Goal: Information Seeking & Learning: Find specific fact

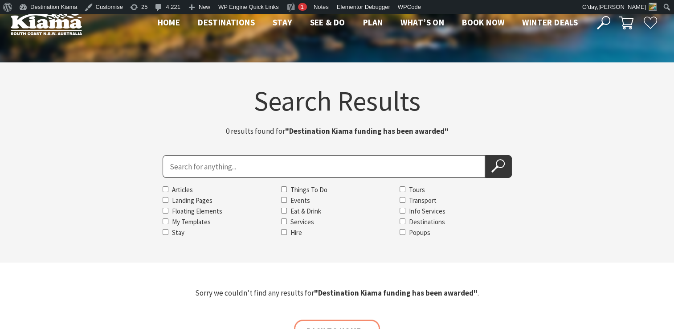
click at [604, 19] on icon at bounding box center [603, 22] width 13 height 13
type input "The Craative Business [PERSON_NAME]"
click at [485, 155] on button "Search Now" at bounding box center [498, 166] width 27 height 23
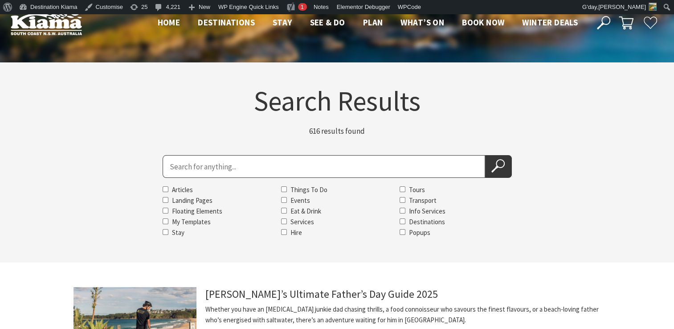
click at [196, 168] on input "Search for" at bounding box center [324, 166] width 322 height 23
paste input "The Creative Business Summit"
type input "The Creative Business Summit"
click at [485, 155] on button "Search Now" at bounding box center [498, 166] width 27 height 23
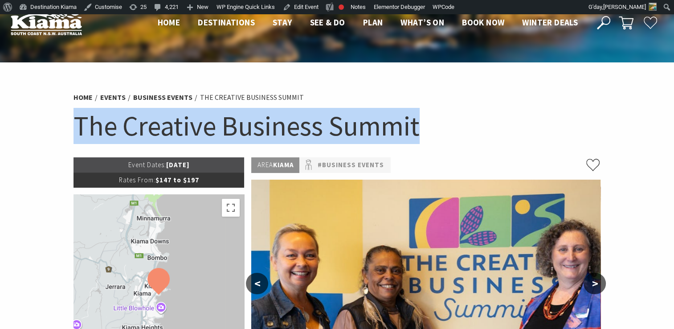
drag, startPoint x: 78, startPoint y: 125, endPoint x: 442, endPoint y: 147, distance: 364.1
click at [442, 147] on div "Home Events Business Events The Creative Business Summit The Creative Business …" at bounding box center [337, 122] width 534 height 70
copy h1 "The Creative Business Summit"
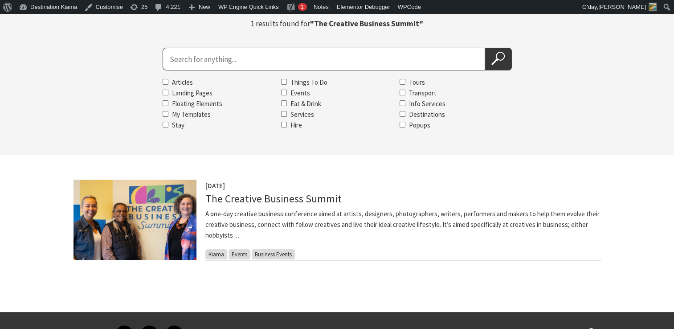
scroll to position [110, 0]
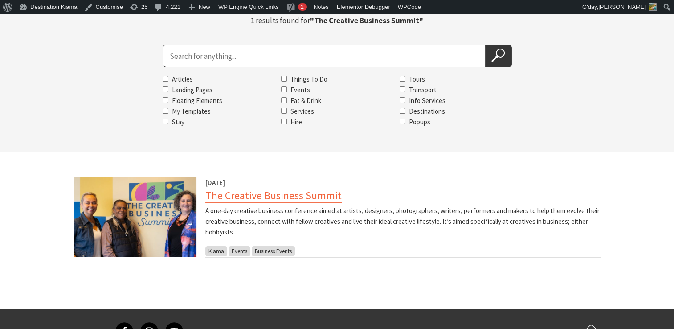
click at [259, 192] on link "The Creative Business Summit" at bounding box center [273, 195] width 136 height 14
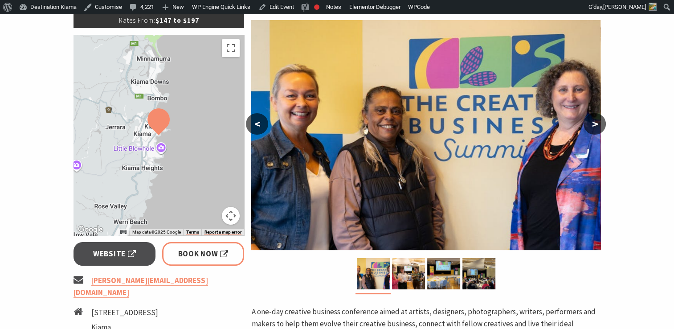
scroll to position [310, 0]
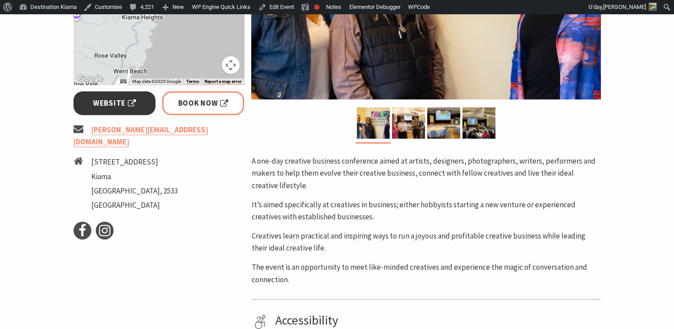
click at [110, 101] on span "Website" at bounding box center [114, 103] width 43 height 12
